Goal: Information Seeking & Learning: Learn about a topic

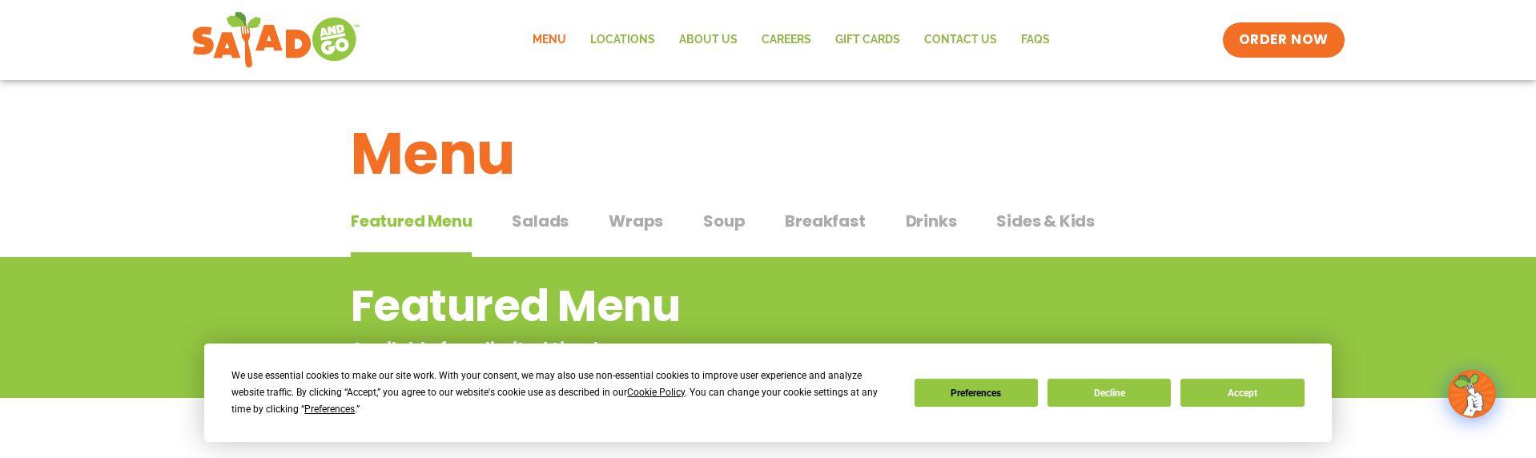
scroll to position [3, 0]
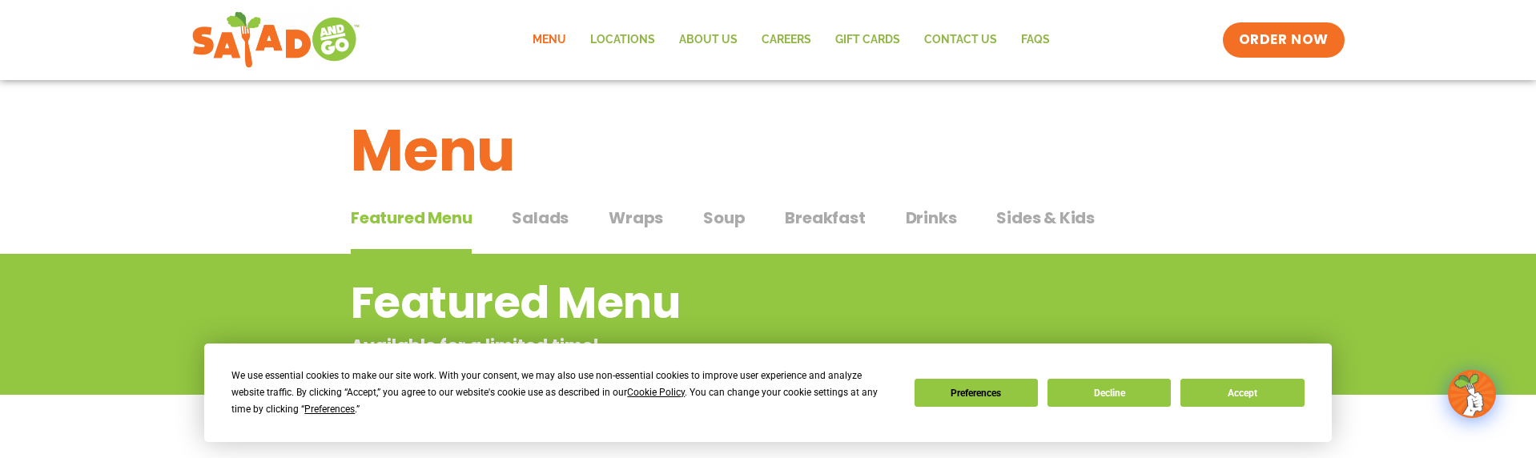
click at [528, 226] on span "Salads" at bounding box center [540, 218] width 57 height 24
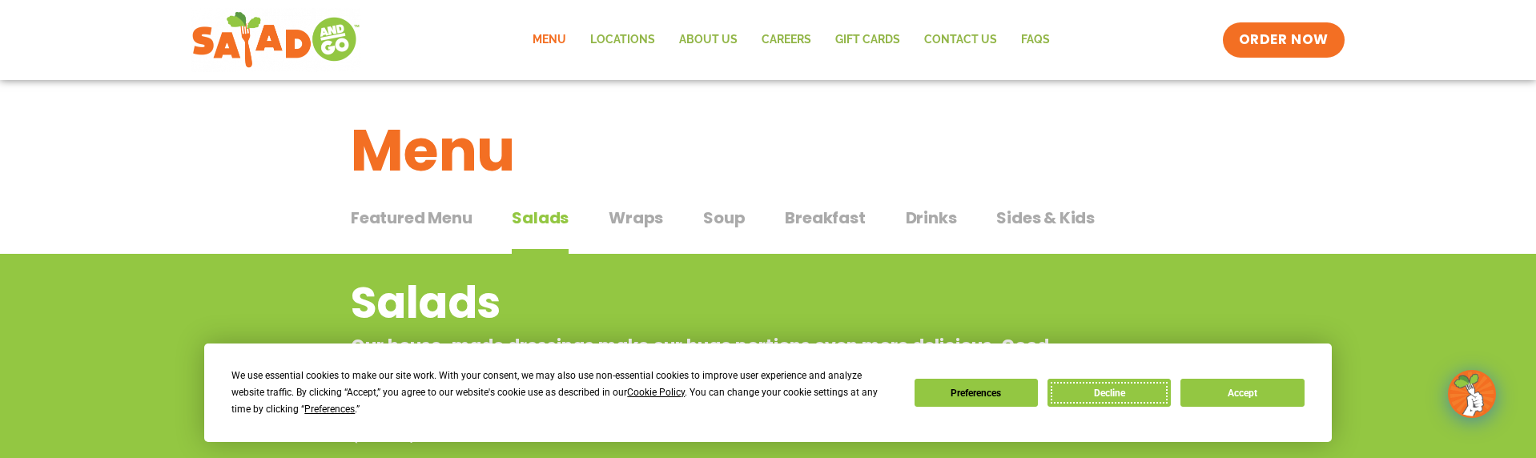
click at [1120, 399] on button "Decline" at bounding box center [1109, 393] width 123 height 28
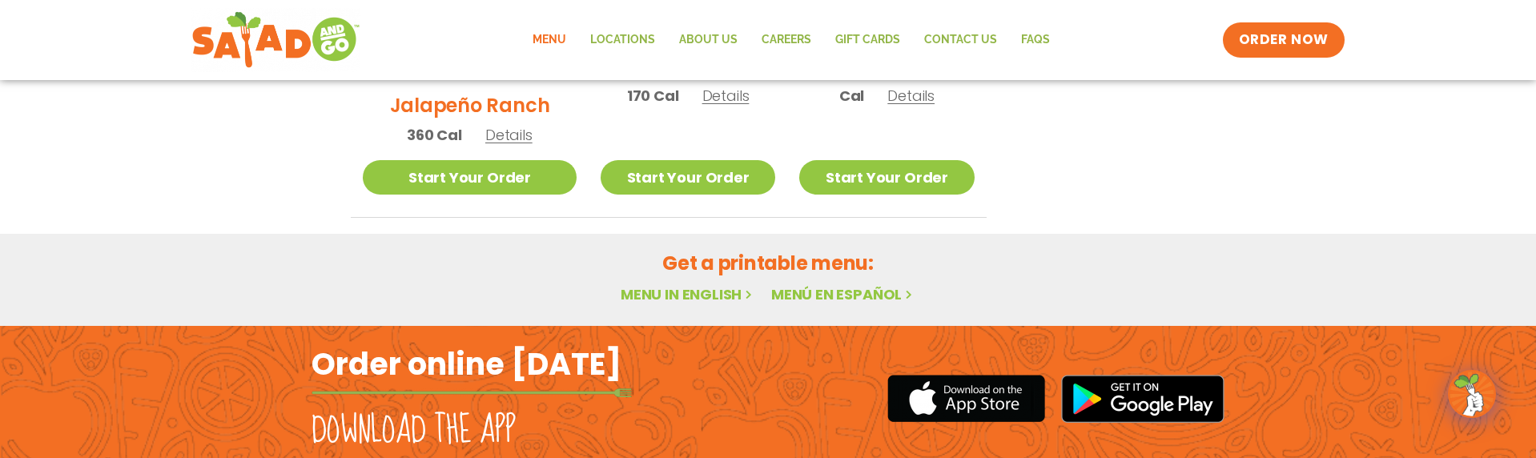
scroll to position [1473, 0]
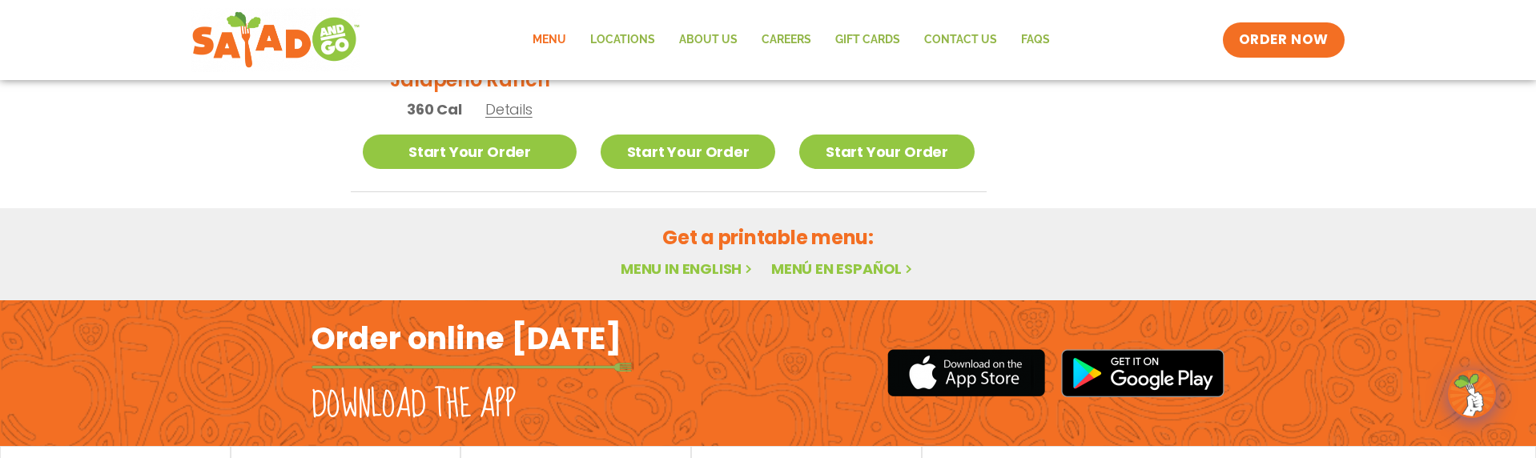
click at [698, 259] on link "Menu in English" at bounding box center [688, 269] width 135 height 20
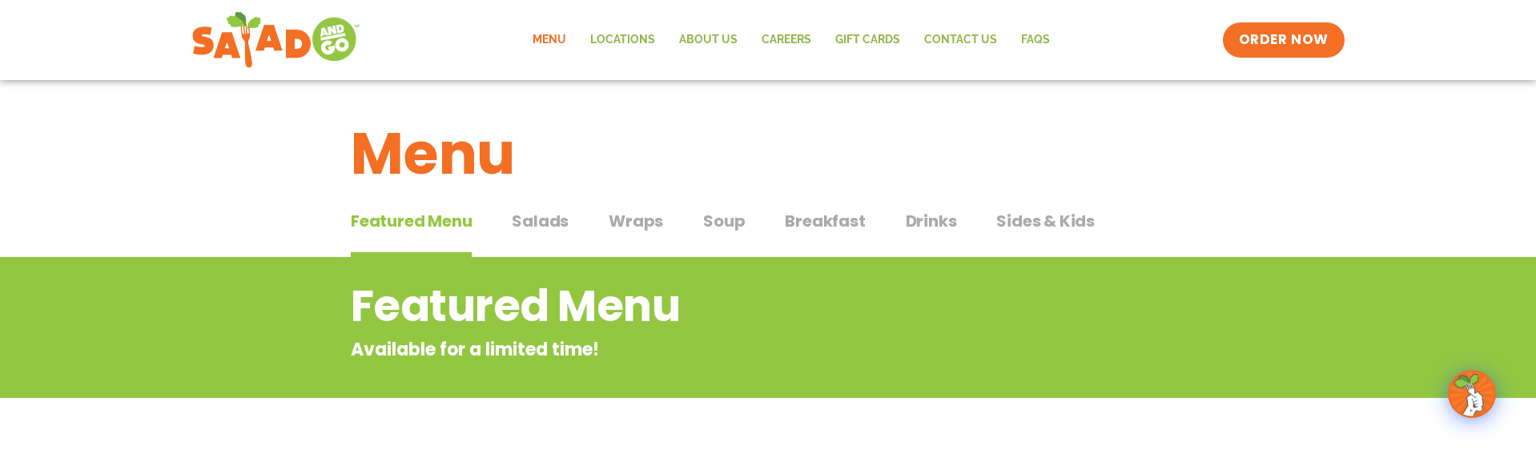
click at [640, 215] on span "Wraps" at bounding box center [636, 221] width 54 height 24
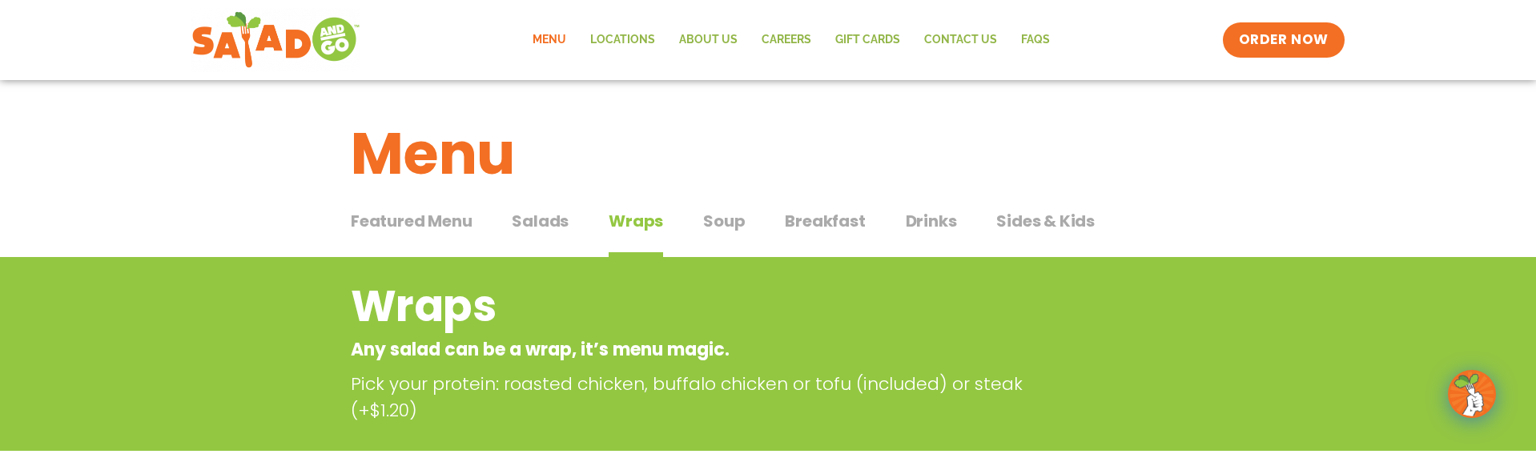
click at [536, 224] on span "Salads" at bounding box center [540, 221] width 57 height 24
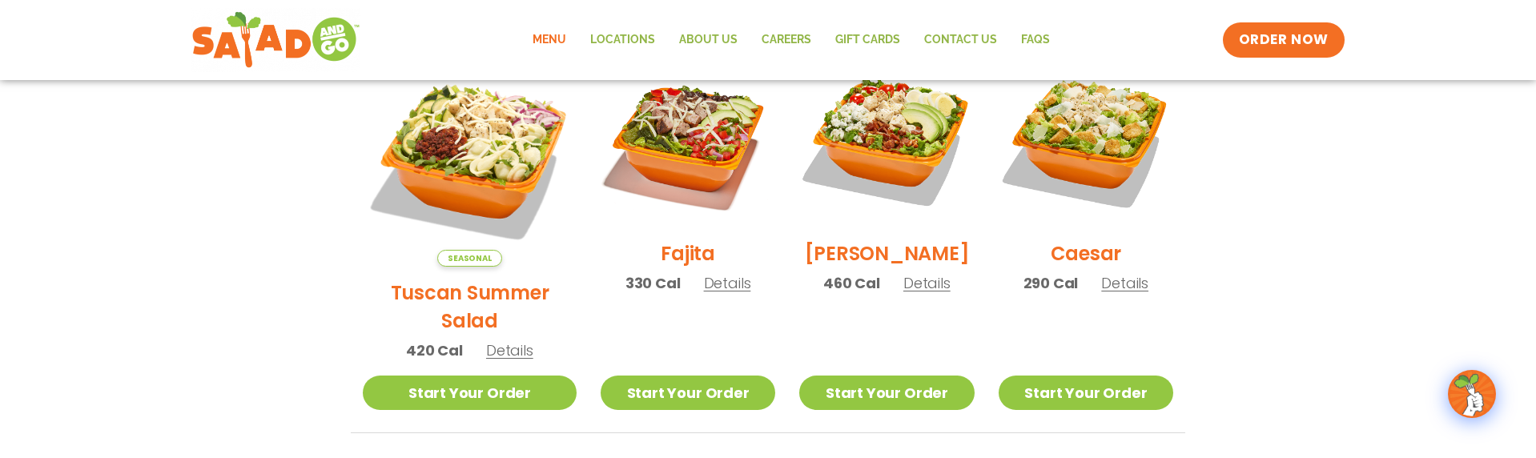
scroll to position [483, 0]
